Goal: Navigation & Orientation: Find specific page/section

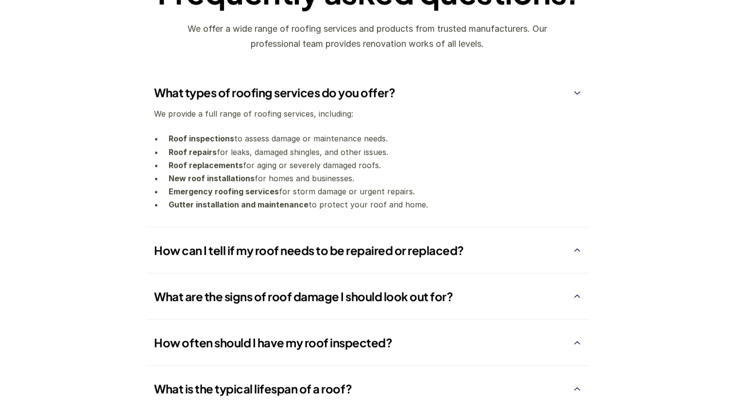
scroll to position [1360, 0]
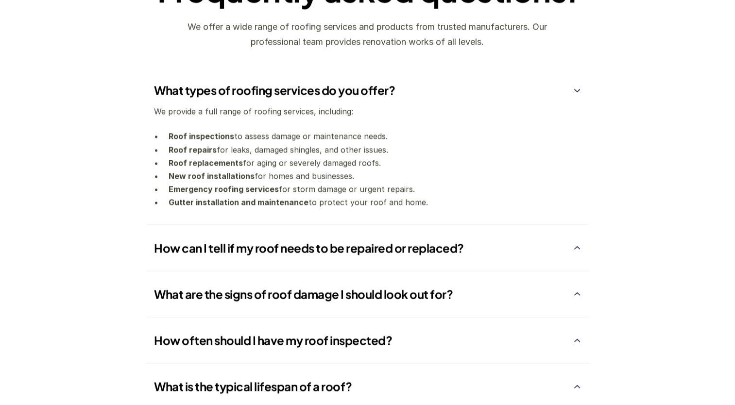
click at [582, 248] on div "How can I tell if my roof needs to be repaired or replaced?" at bounding box center [367, 247] width 443 height 46
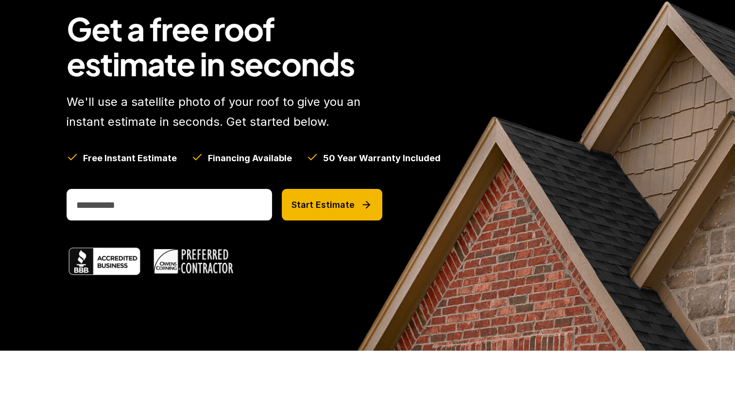
scroll to position [0, 0]
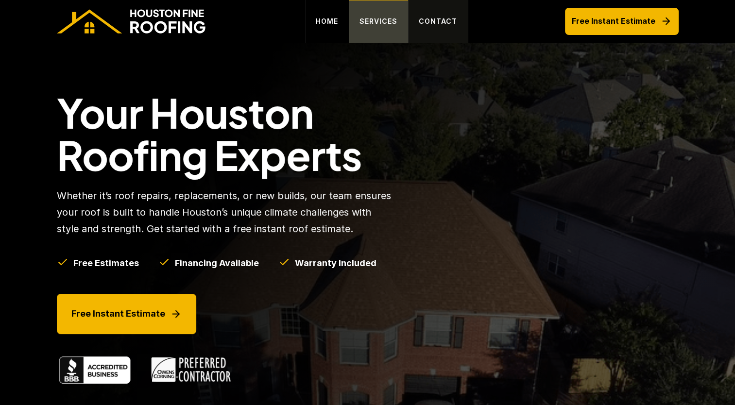
click at [392, 23] on p "SERVICES" at bounding box center [378, 22] width 38 height 12
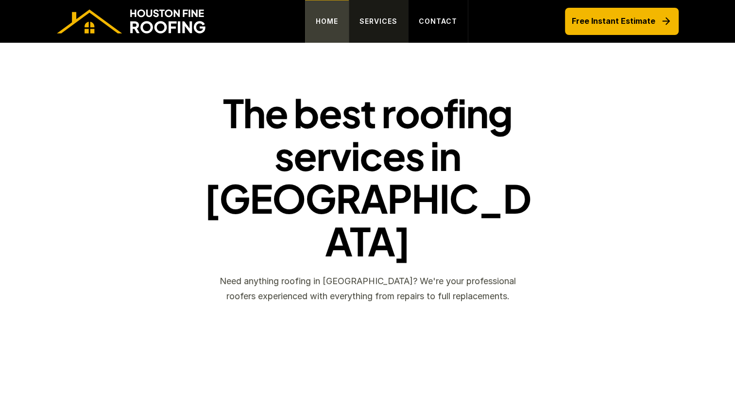
click at [342, 18] on link "HOME" at bounding box center [327, 21] width 44 height 43
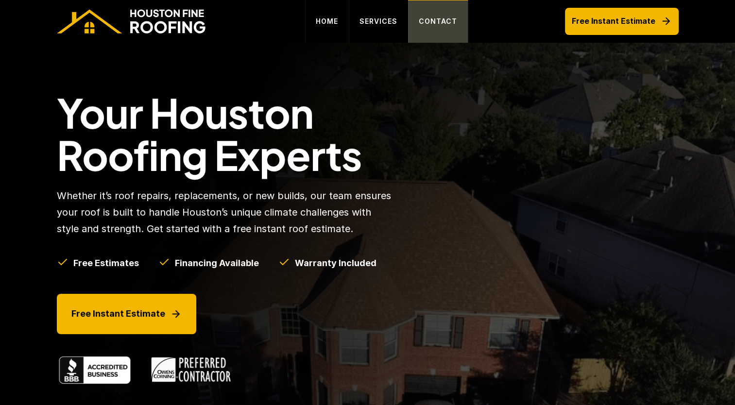
click at [439, 22] on p "CONTACT" at bounding box center [438, 22] width 38 height 12
